Goal: Transaction & Acquisition: Purchase product/service

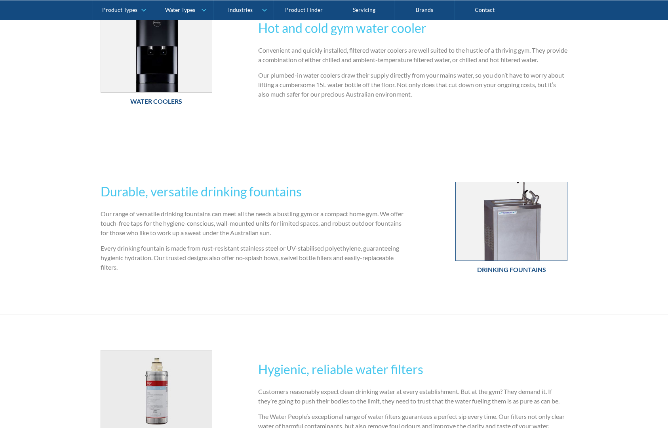
click at [495, 255] on img at bounding box center [511, 221] width 111 height 78
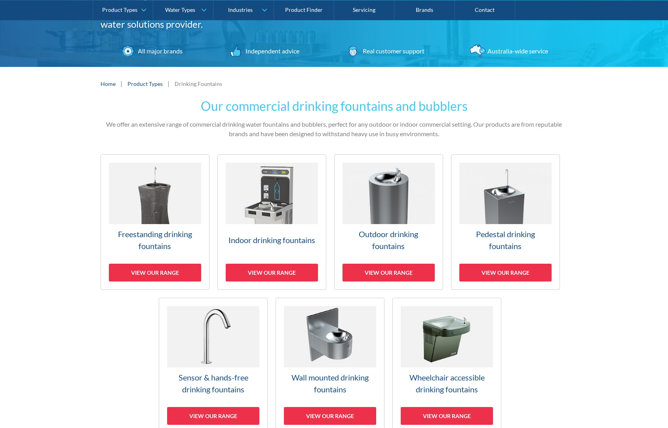
scroll to position [107, 0]
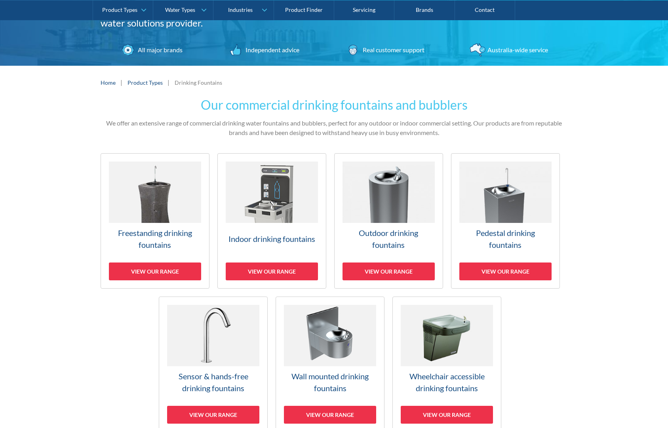
click at [156, 242] on h3 "Freestanding drinking fountains" at bounding box center [155, 239] width 92 height 24
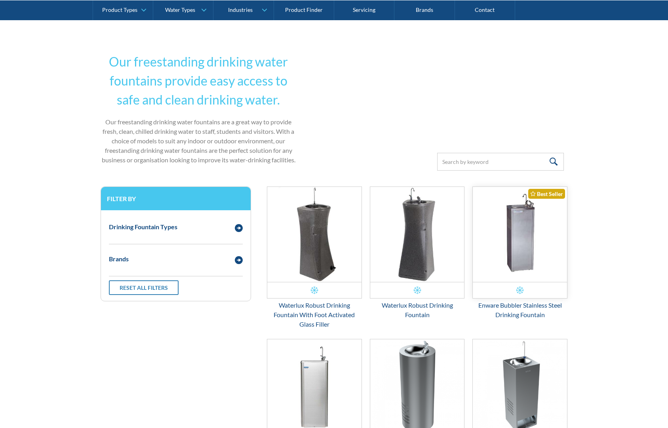
scroll to position [169, 0]
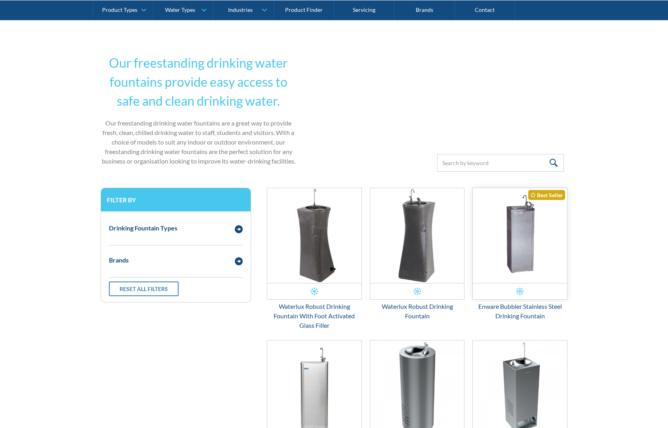
click at [535, 245] on img "Email Form 3" at bounding box center [520, 235] width 94 height 95
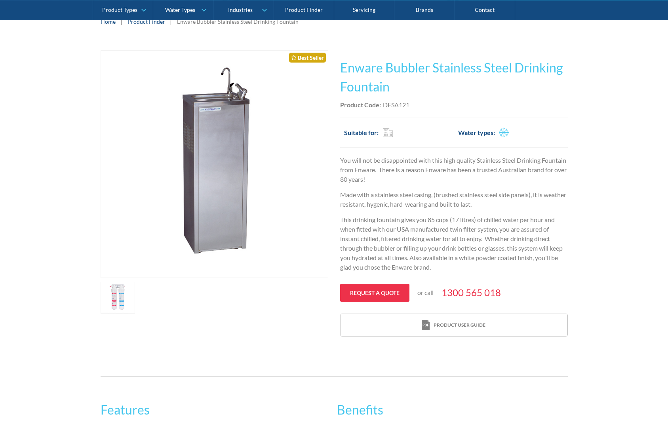
scroll to position [130, 0]
